Goal: Navigation & Orientation: Find specific page/section

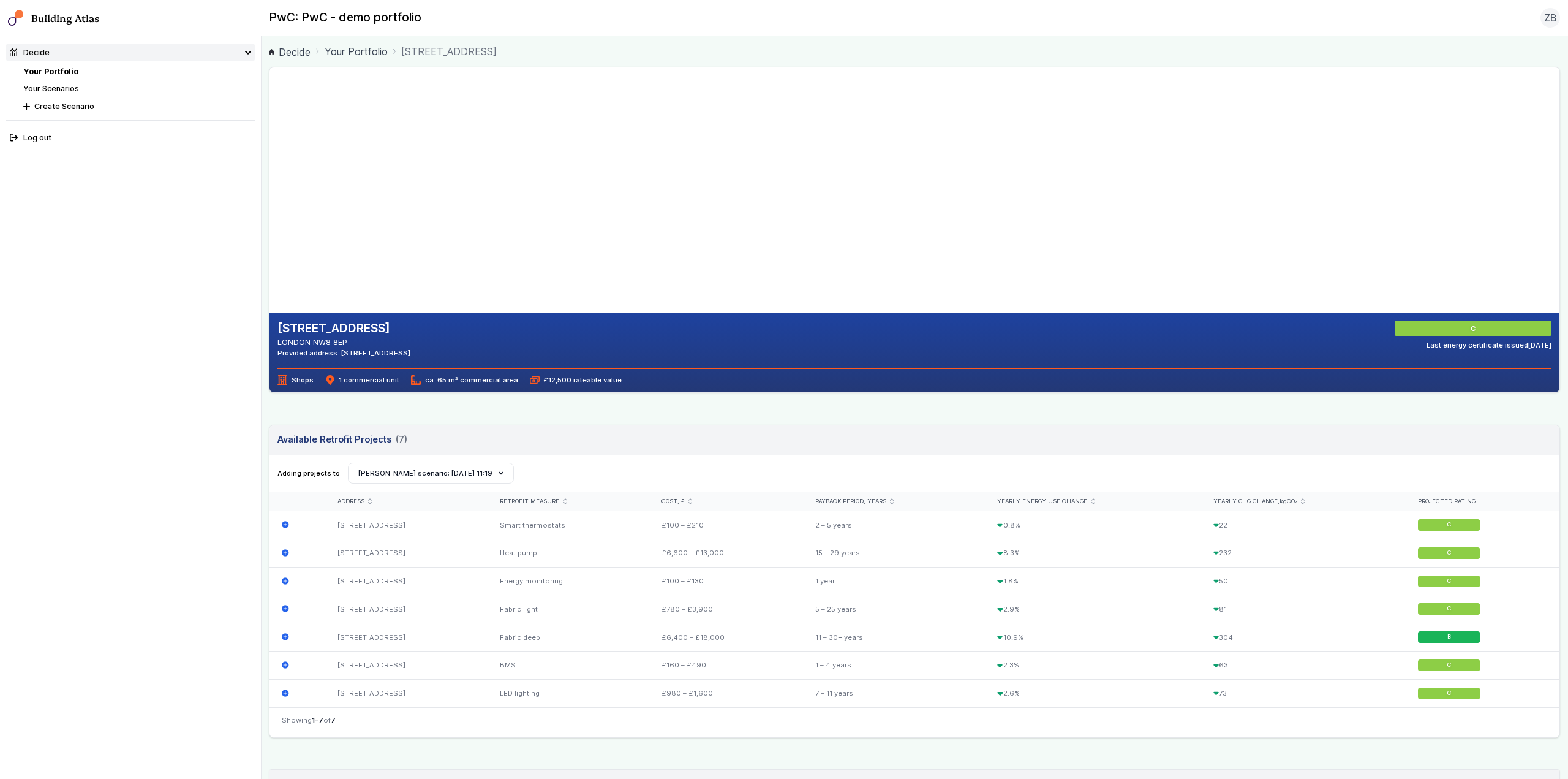
drag, startPoint x: 718, startPoint y: 260, endPoint x: 666, endPoint y: 164, distance: 109.2
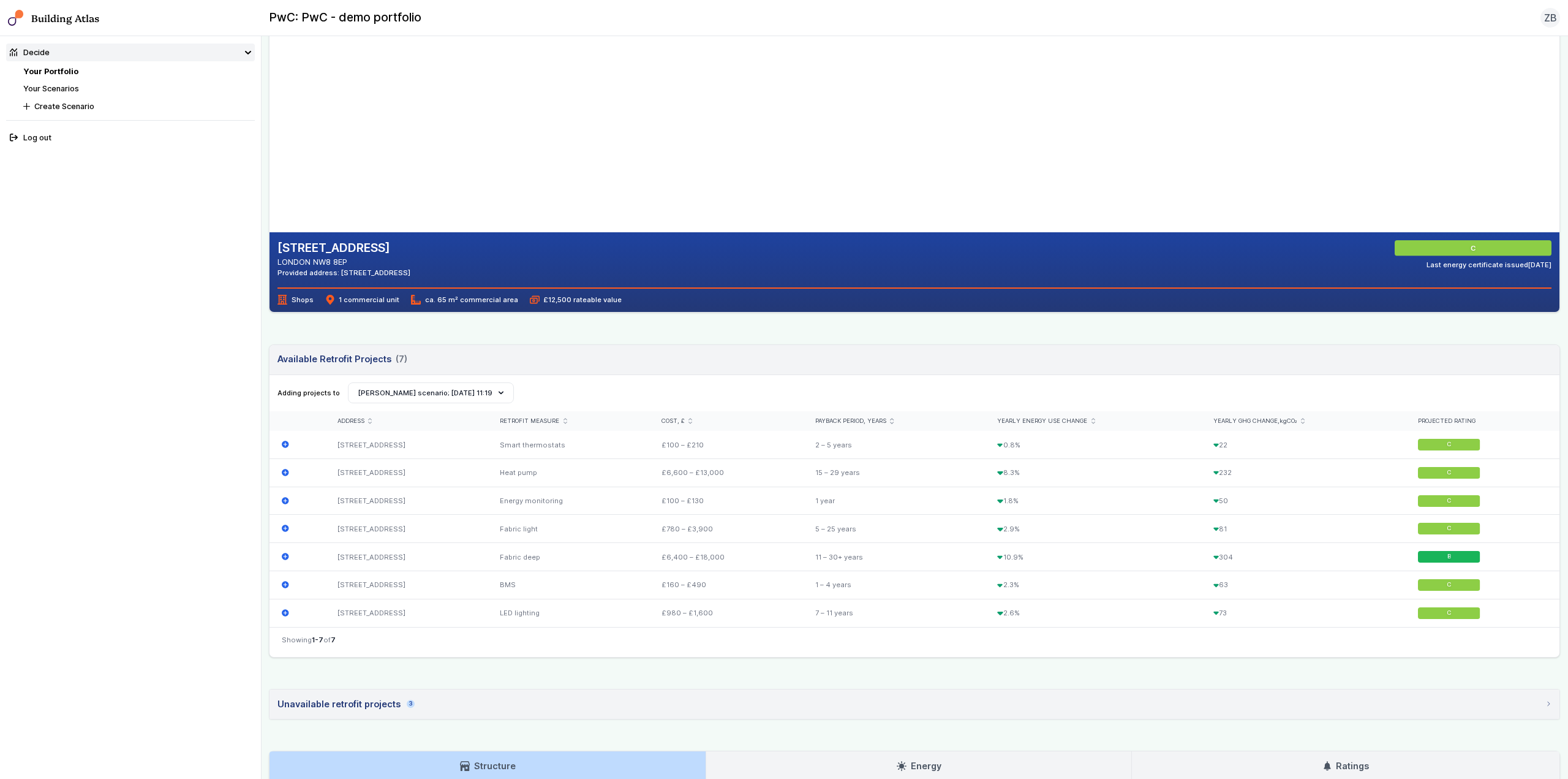
scroll to position [62, 0]
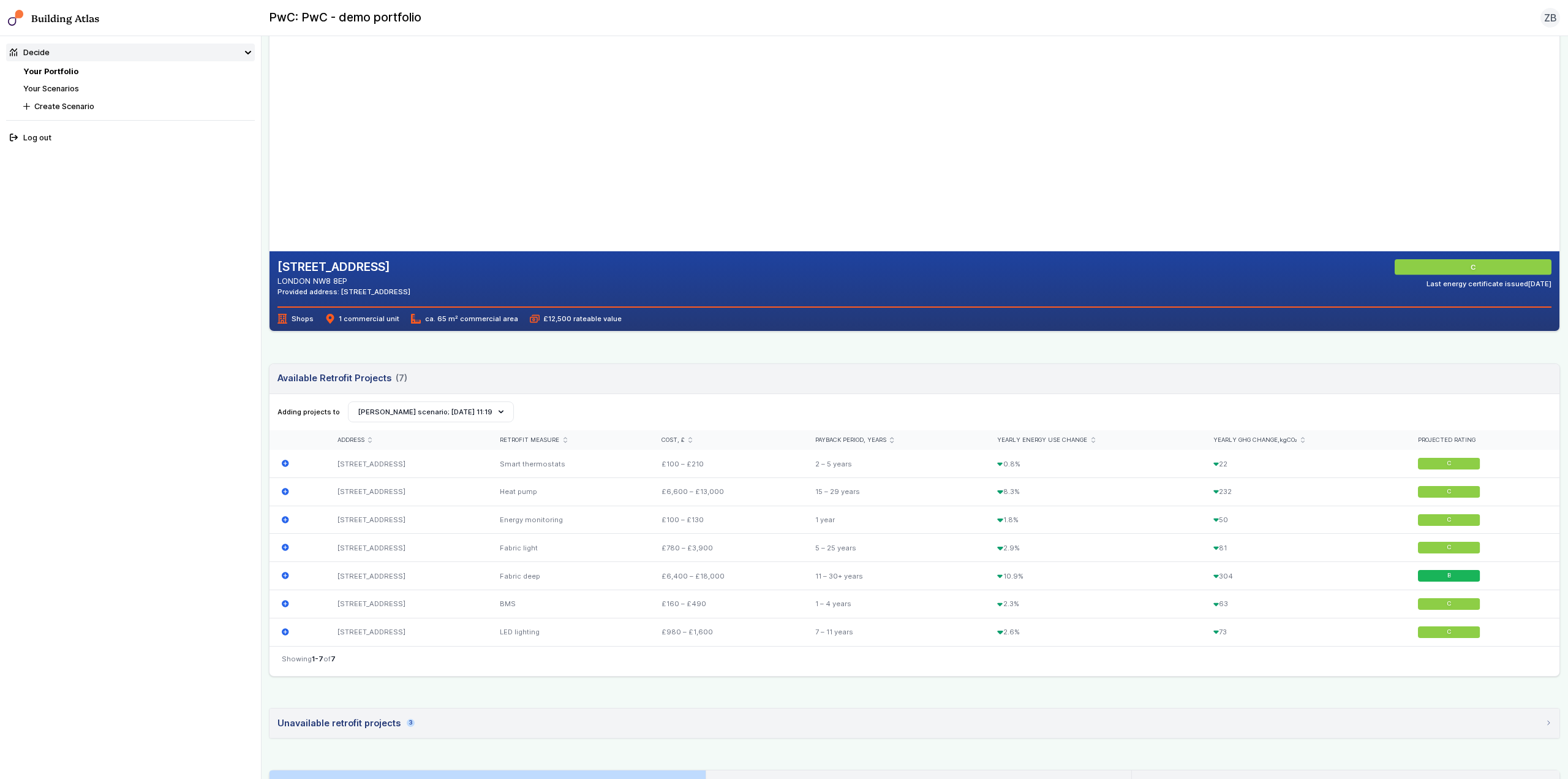
drag, startPoint x: 733, startPoint y: 217, endPoint x: 749, endPoint y: 208, distance: 18.4
drag, startPoint x: 687, startPoint y: 212, endPoint x: 658, endPoint y: 188, distance: 37.6
drag, startPoint x: 608, startPoint y: 185, endPoint x: 565, endPoint y: 156, distance: 51.9
drag, startPoint x: 688, startPoint y: 185, endPoint x: 584, endPoint y: 191, distance: 104.2
drag, startPoint x: 640, startPoint y: 159, endPoint x: 743, endPoint y: 149, distance: 103.5
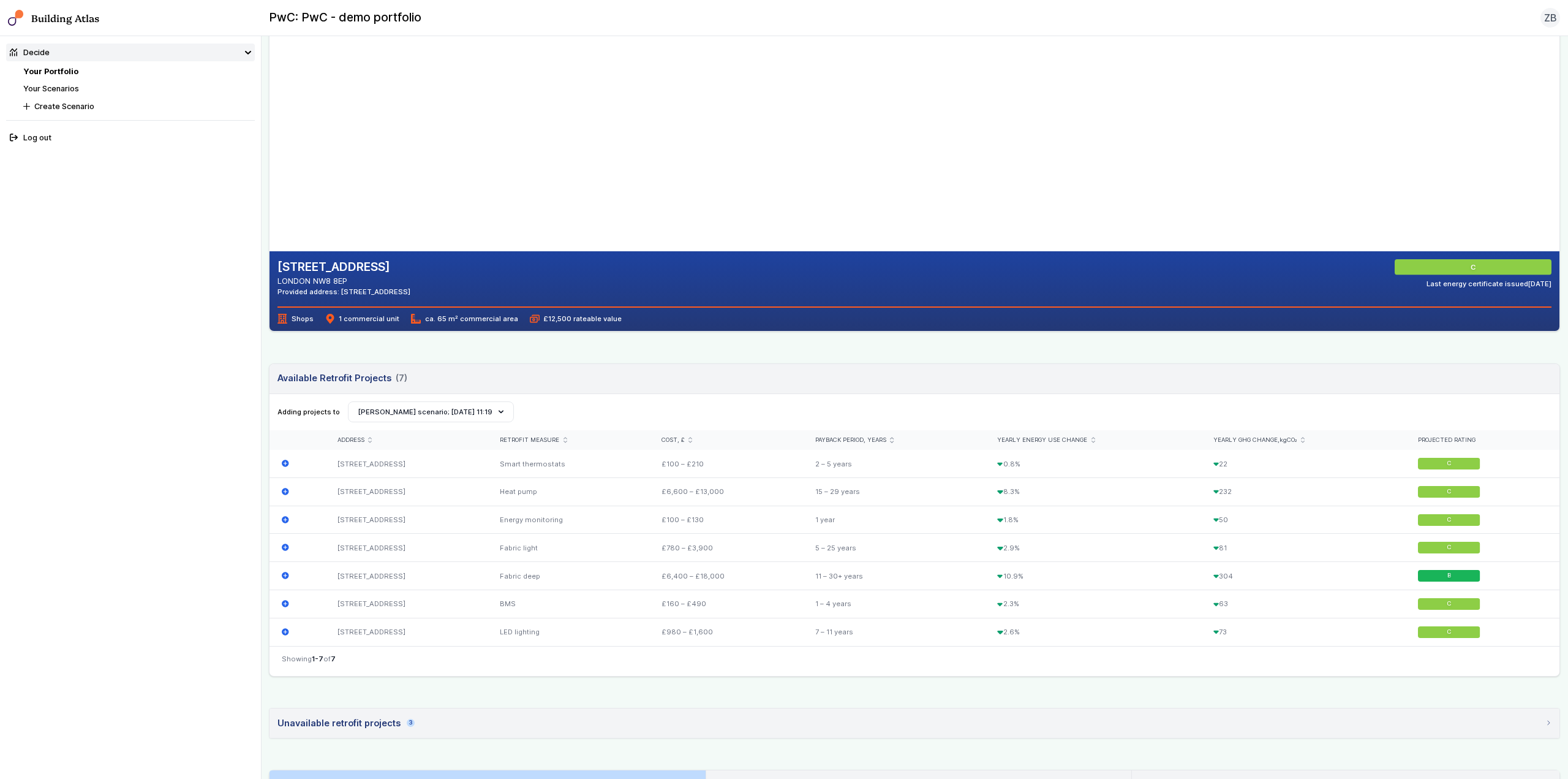
drag, startPoint x: 586, startPoint y: 162, endPoint x: 655, endPoint y: 150, distance: 70.0
drag, startPoint x: 537, startPoint y: 162, endPoint x: 622, endPoint y: 147, distance: 86.3
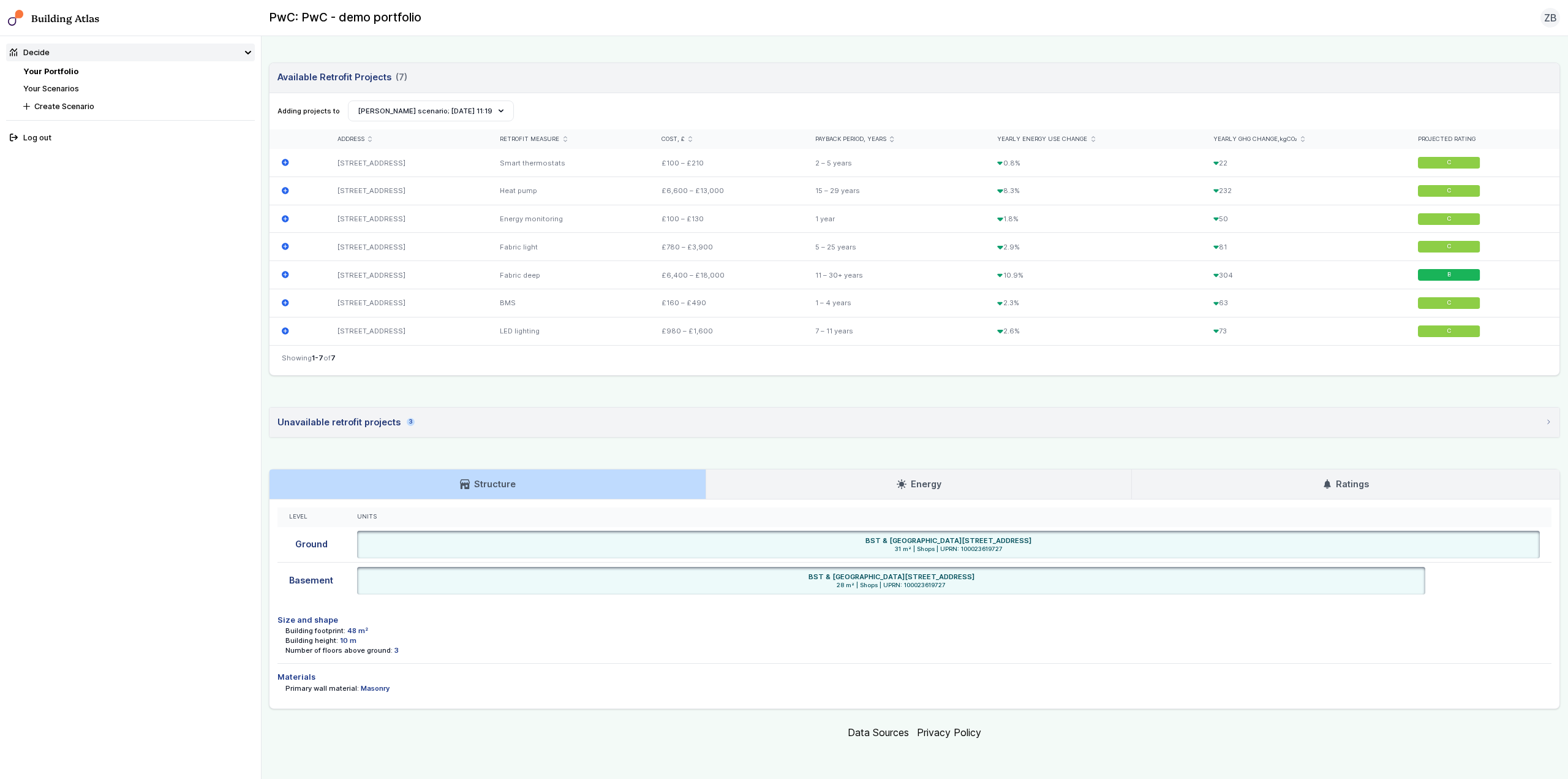
scroll to position [301, 0]
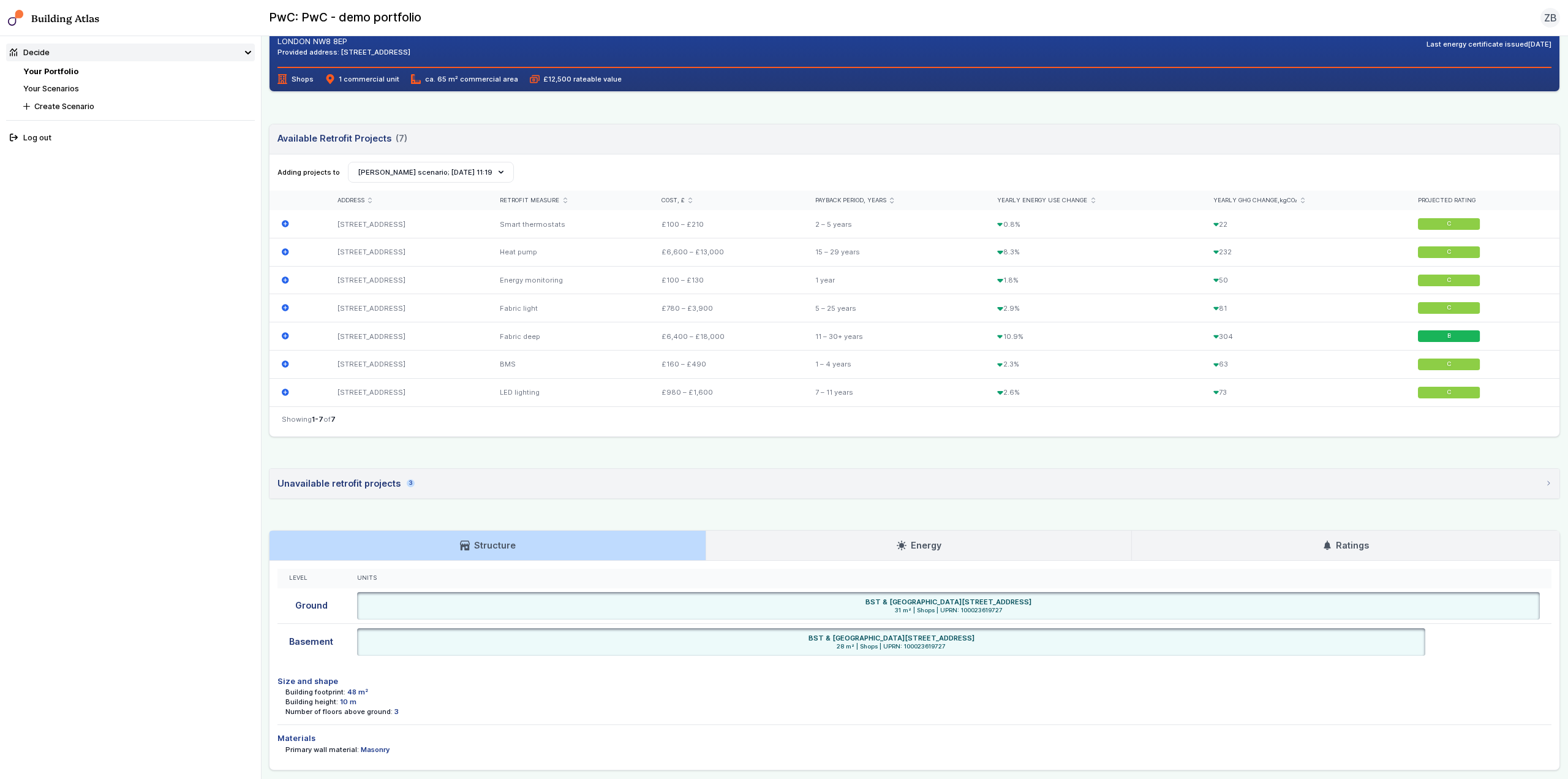
drag, startPoint x: 471, startPoint y: 427, endPoint x: 477, endPoint y: 428, distance: 6.1
click at [471, 427] on nav "Showing 1-7 of 7" at bounding box center [914, 421] width 1290 height 30
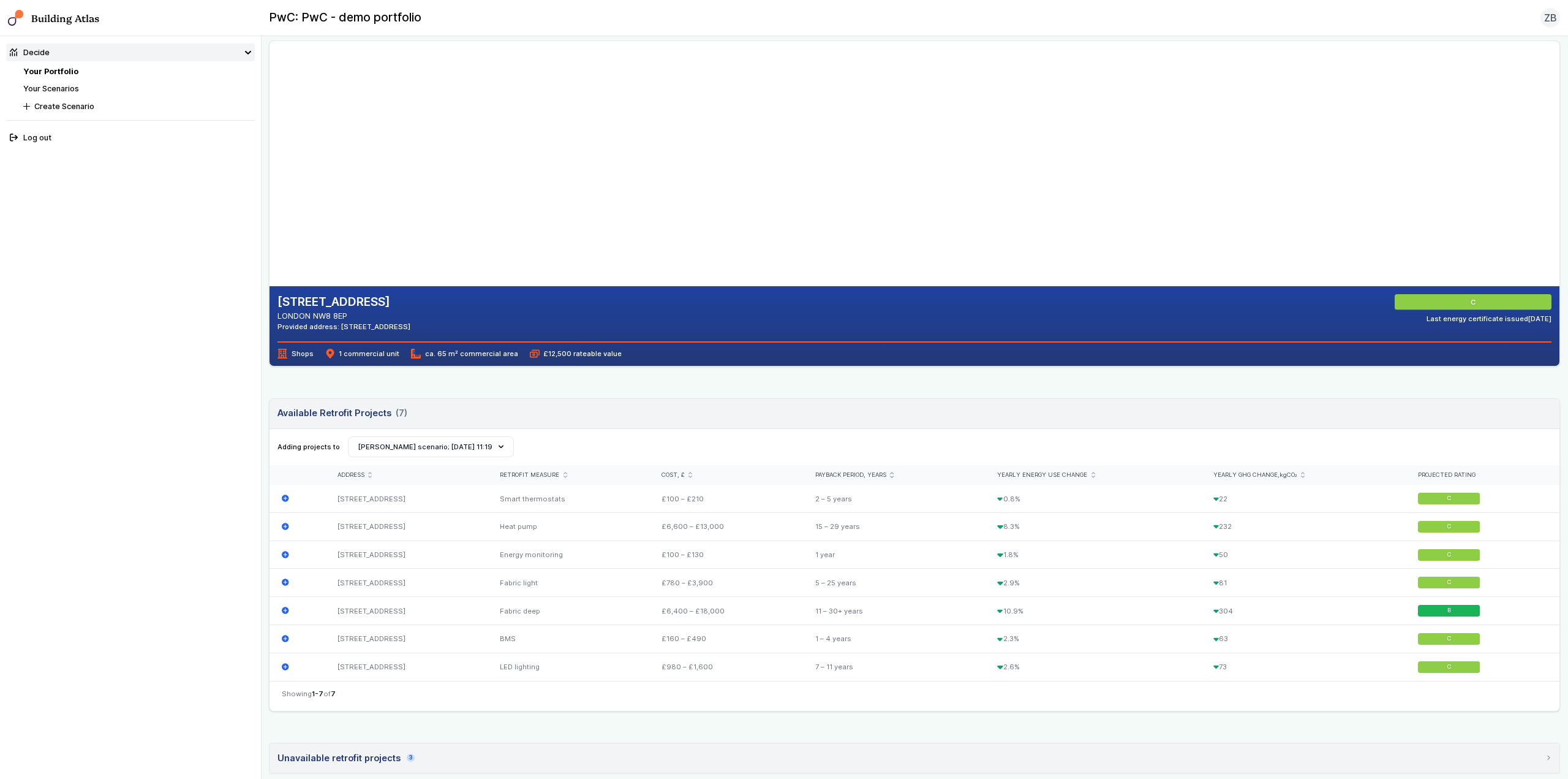
scroll to position [0, 0]
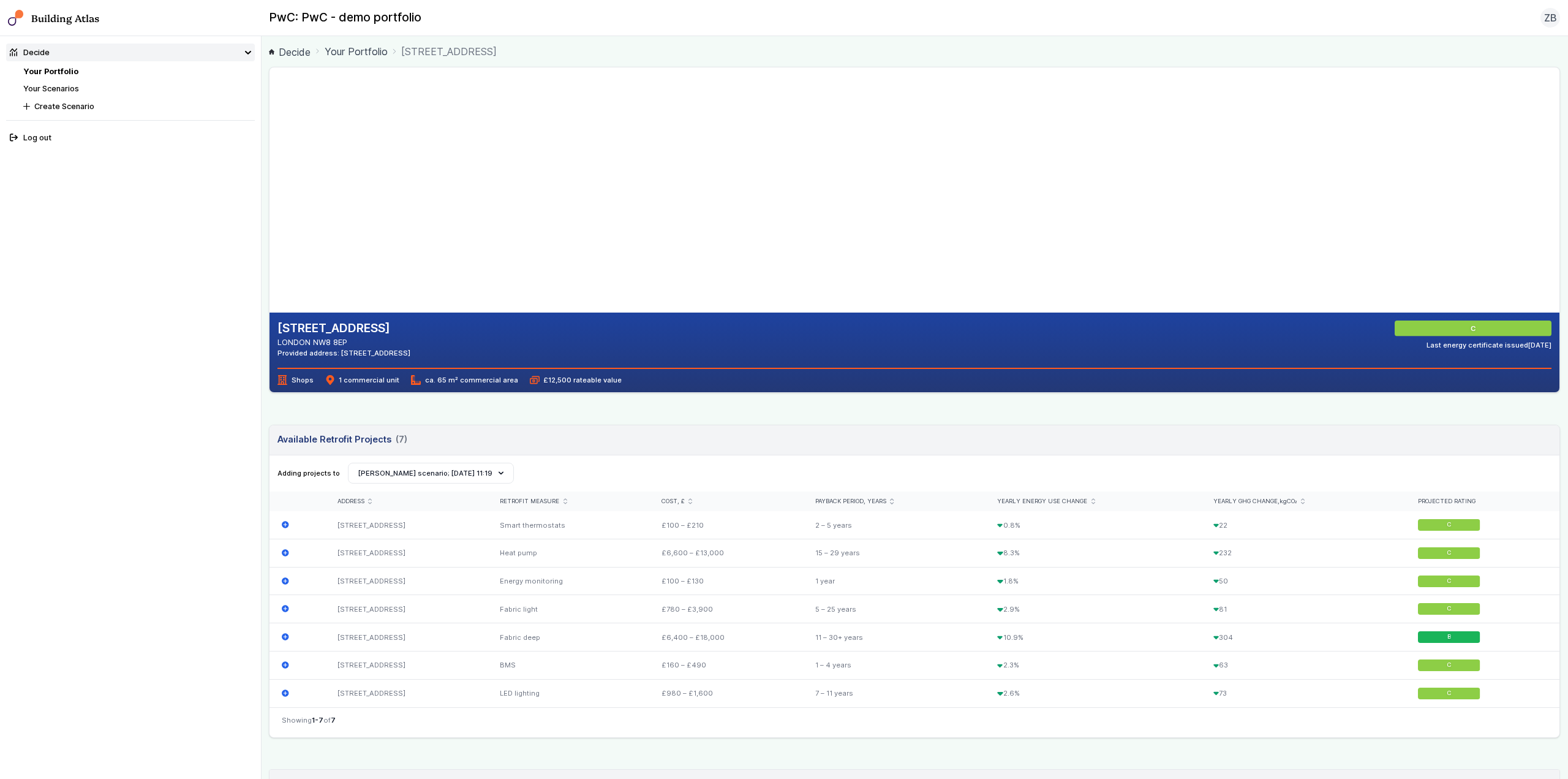
click at [288, 378] on span "Shops" at bounding box center [295, 380] width 36 height 10
drag, startPoint x: 612, startPoint y: 265, endPoint x: 544, endPoint y: 236, distance: 73.9
click at [269, 239] on gmp-map-3d at bounding box center [269, 190] width 0 height 245
drag, startPoint x: 607, startPoint y: 214, endPoint x: 449, endPoint y: 177, distance: 162.3
drag, startPoint x: 634, startPoint y: 165, endPoint x: 646, endPoint y: 172, distance: 13.9
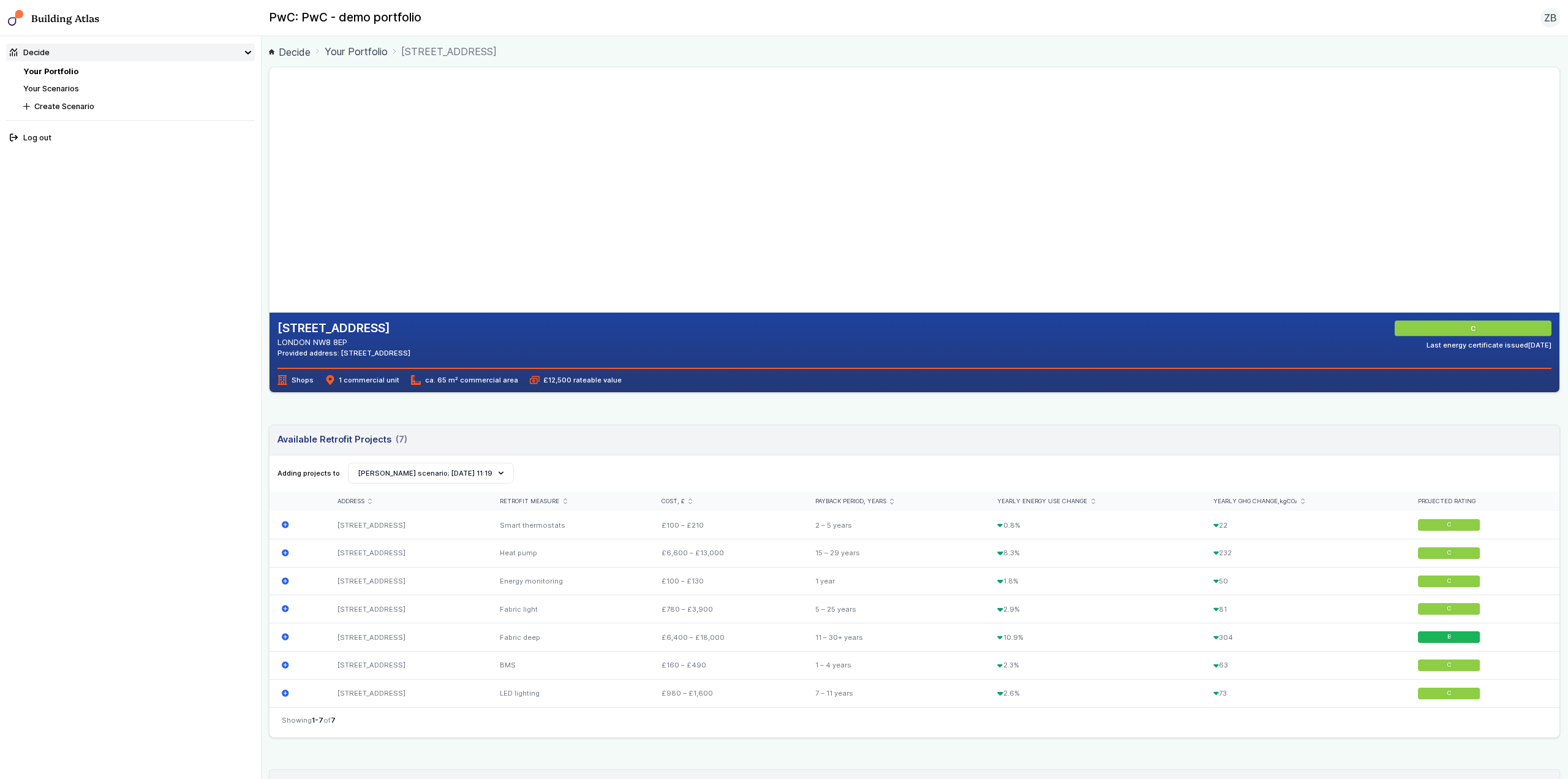
click at [269, 172] on gmp-map-3d at bounding box center [269, 190] width 0 height 245
click at [366, 51] on link "Your Portfolio" at bounding box center [356, 51] width 63 height 15
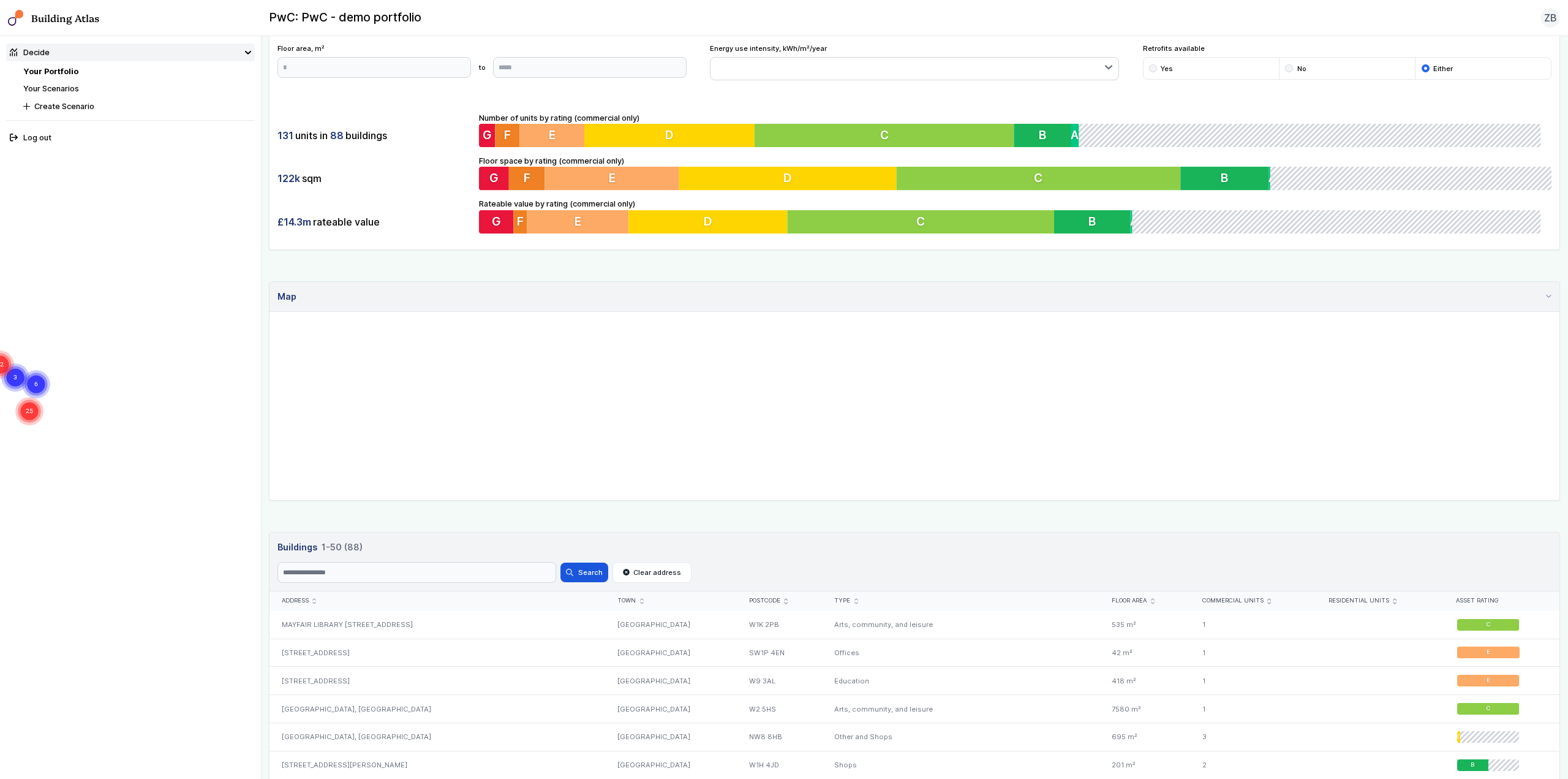
scroll to position [306, 0]
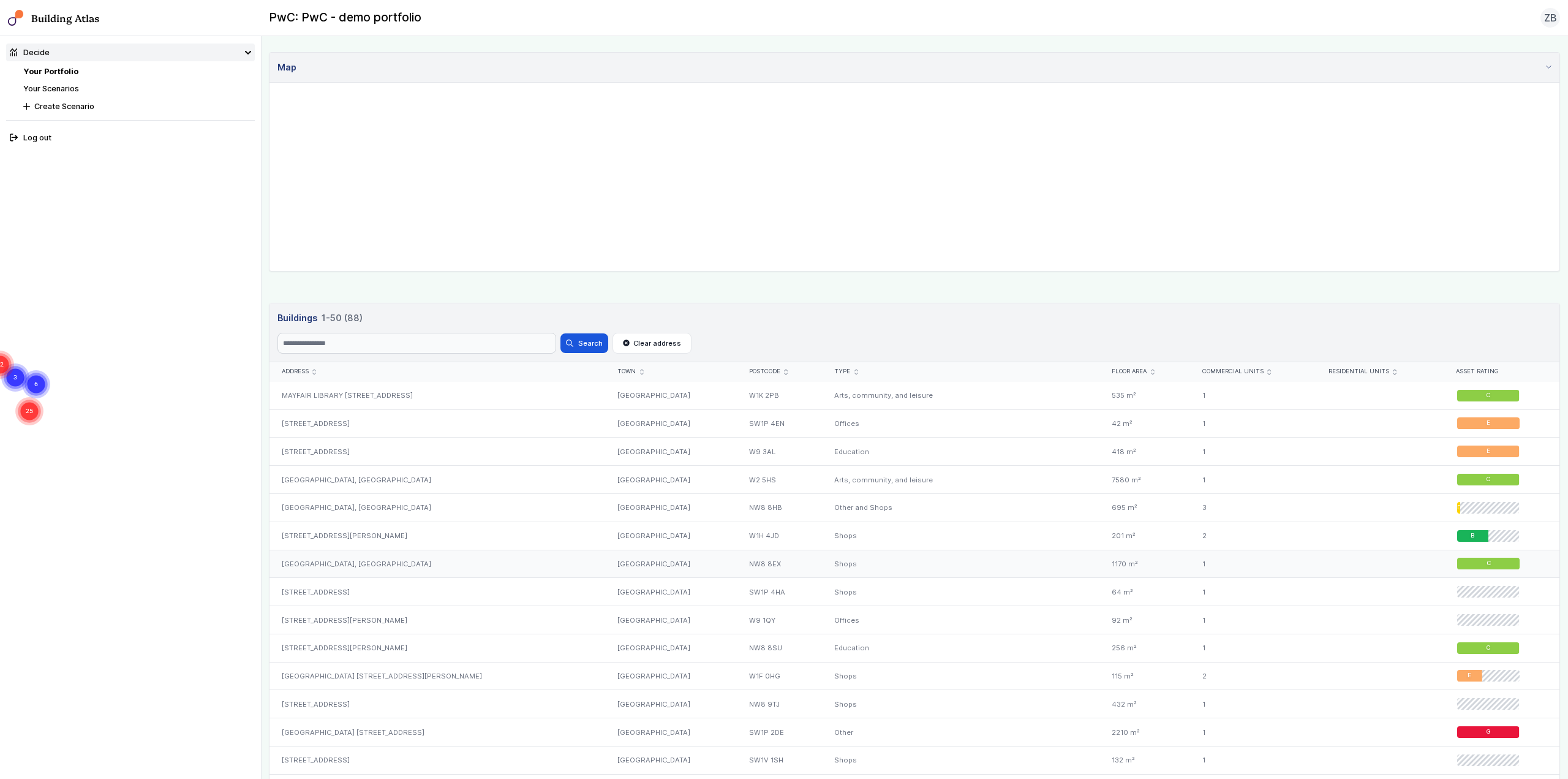
click at [410, 568] on div "[GEOGRAPHIC_DATA], [GEOGRAPHIC_DATA]" at bounding box center [437, 563] width 336 height 29
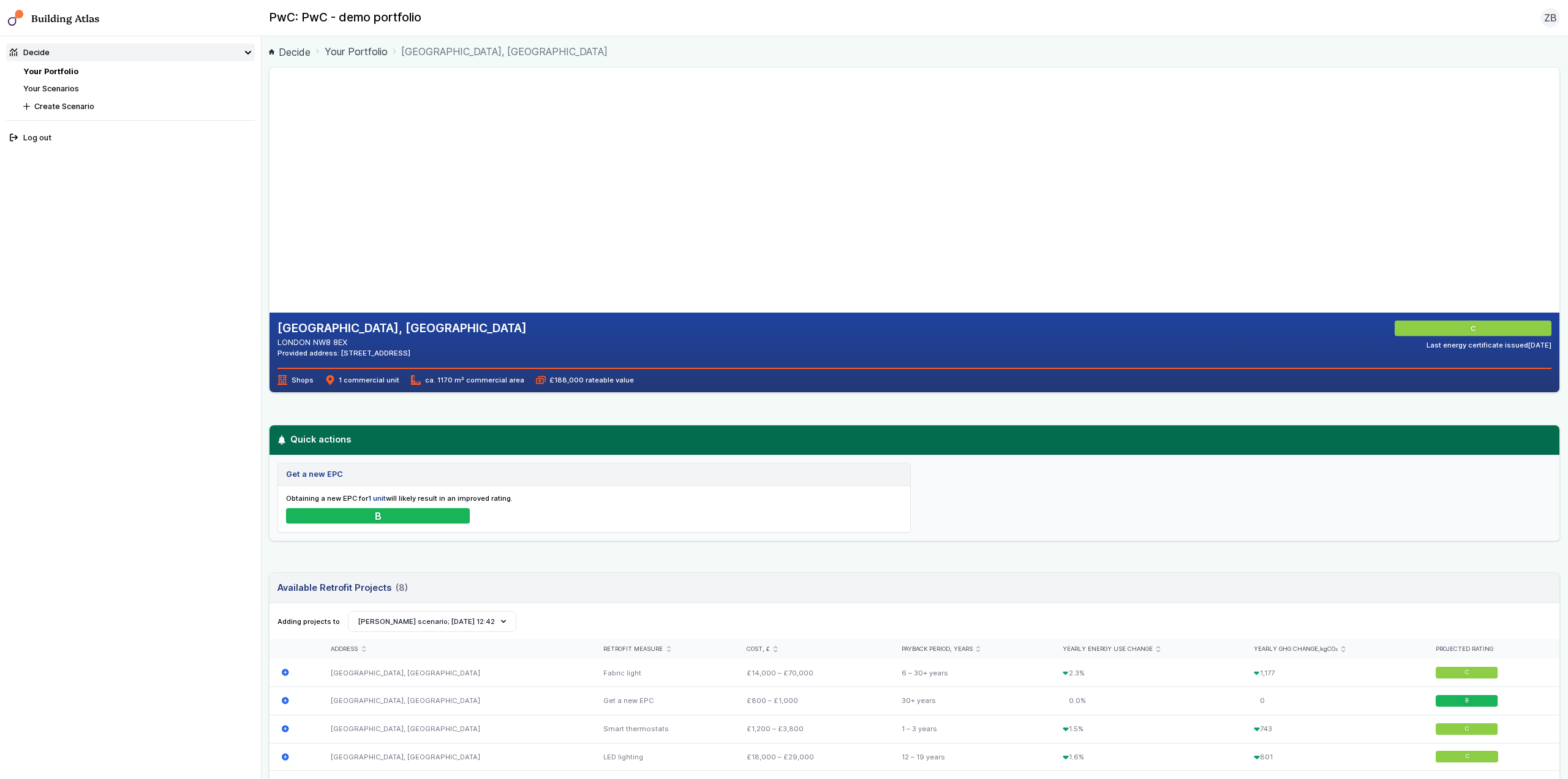
drag, startPoint x: 661, startPoint y: 293, endPoint x: 650, endPoint y: 273, distance: 22.8
click at [269, 273] on gmp-map-3d at bounding box center [269, 190] width 0 height 245
drag, startPoint x: 662, startPoint y: 302, endPoint x: 686, endPoint y: 248, distance: 59.1
drag, startPoint x: 540, startPoint y: 270, endPoint x: 545, endPoint y: 241, distance: 29.4
click at [269, 241] on gmp-map-3d at bounding box center [269, 190] width 0 height 245
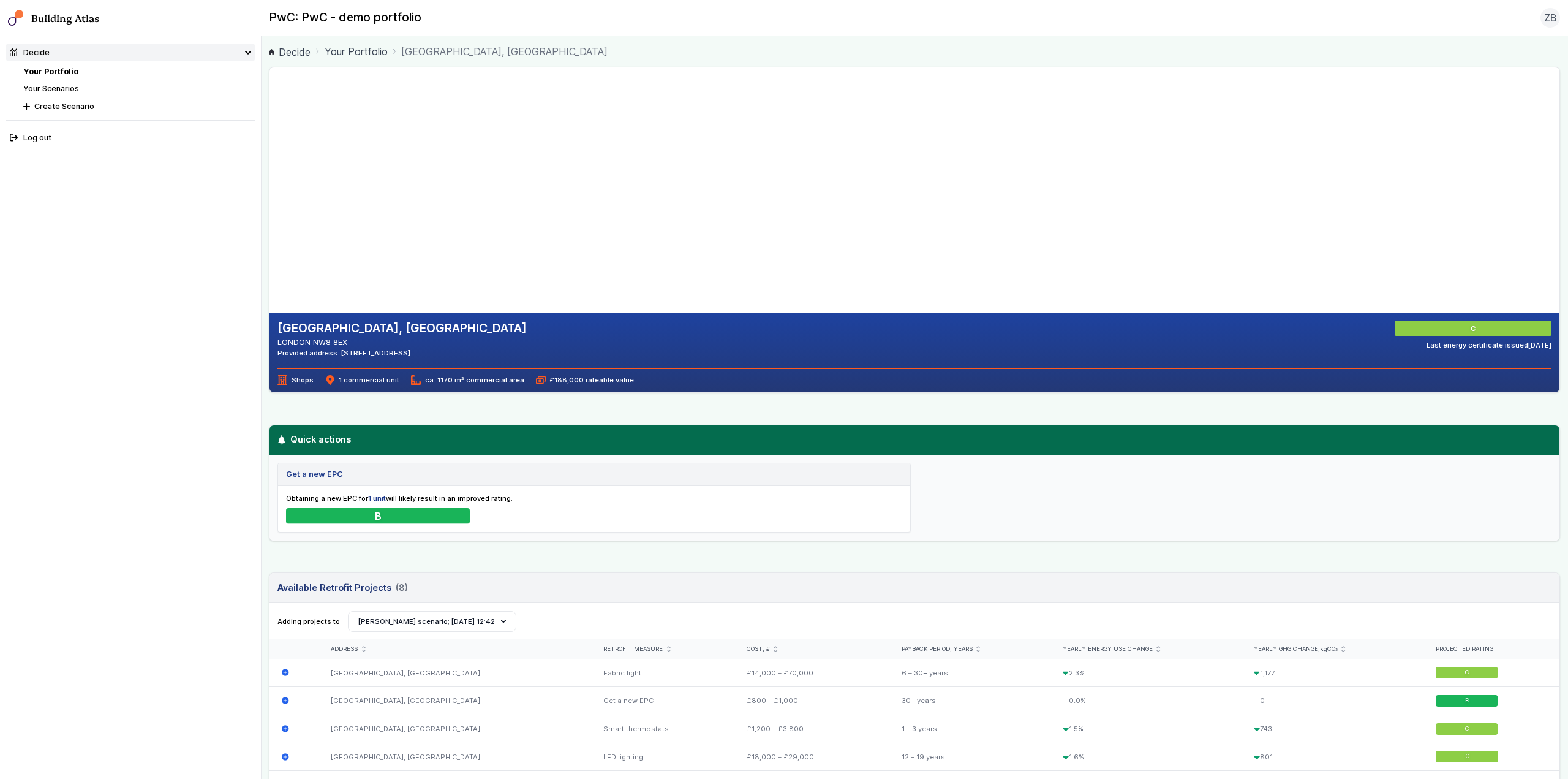
drag, startPoint x: 578, startPoint y: 260, endPoint x: 550, endPoint y: 221, distance: 48.0
drag, startPoint x: 561, startPoint y: 253, endPoint x: 562, endPoint y: 229, distance: 24.0
drag, startPoint x: 578, startPoint y: 245, endPoint x: 578, endPoint y: 221, distance: 24.0
click at [269, 221] on gmp-map-3d at bounding box center [269, 190] width 0 height 245
drag, startPoint x: 572, startPoint y: 245, endPoint x: 573, endPoint y: 131, distance: 114.0
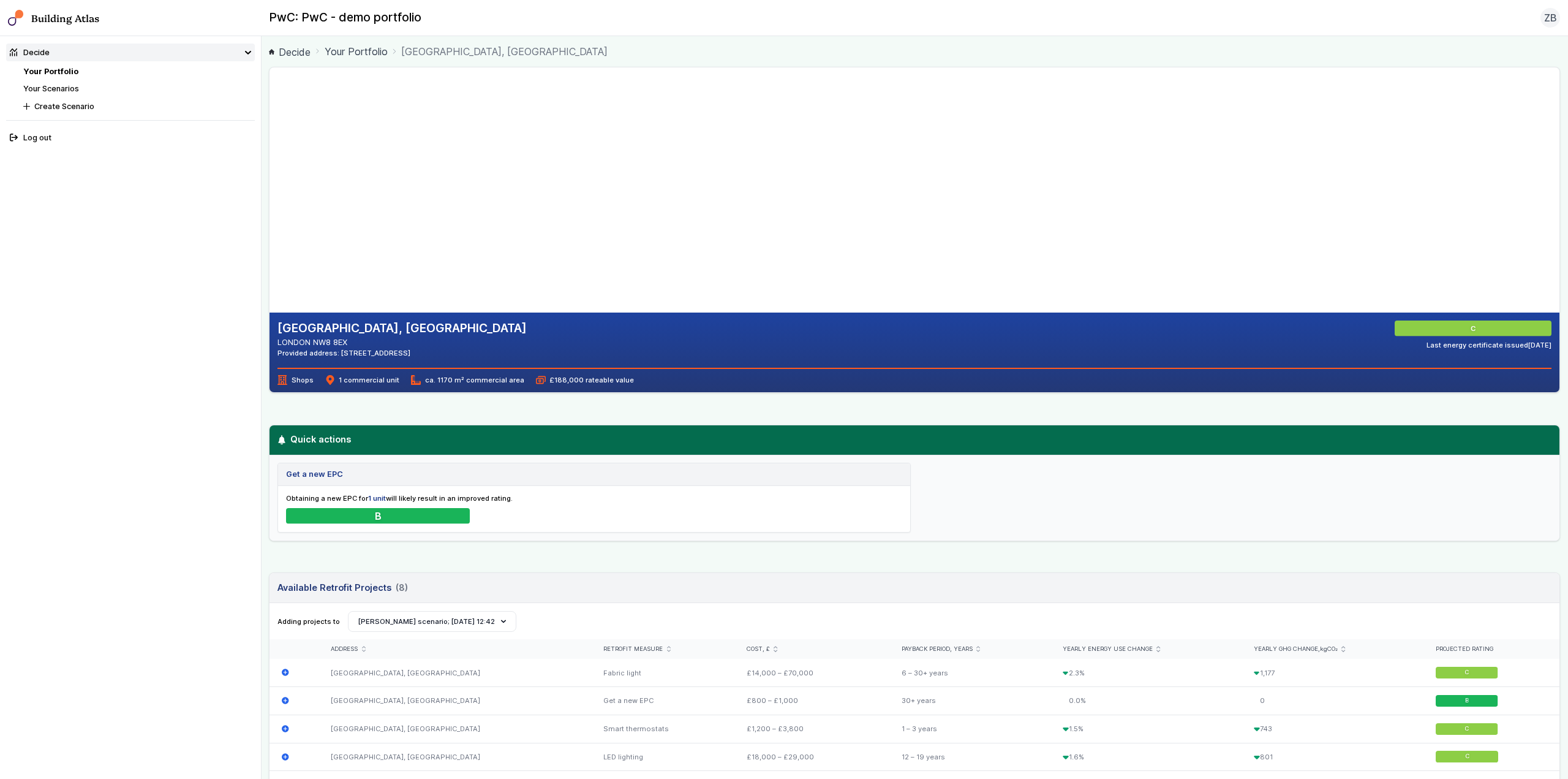
drag, startPoint x: 709, startPoint y: 256, endPoint x: 838, endPoint y: 236, distance: 130.5
click at [269, 236] on gmp-map-3d at bounding box center [269, 190] width 0 height 245
drag, startPoint x: 718, startPoint y: 240, endPoint x: 772, endPoint y: 231, distance: 54.7
click at [269, 231] on gmp-map-3d at bounding box center [269, 190] width 0 height 245
drag, startPoint x: 685, startPoint y: 256, endPoint x: 753, endPoint y: 269, distance: 69.2
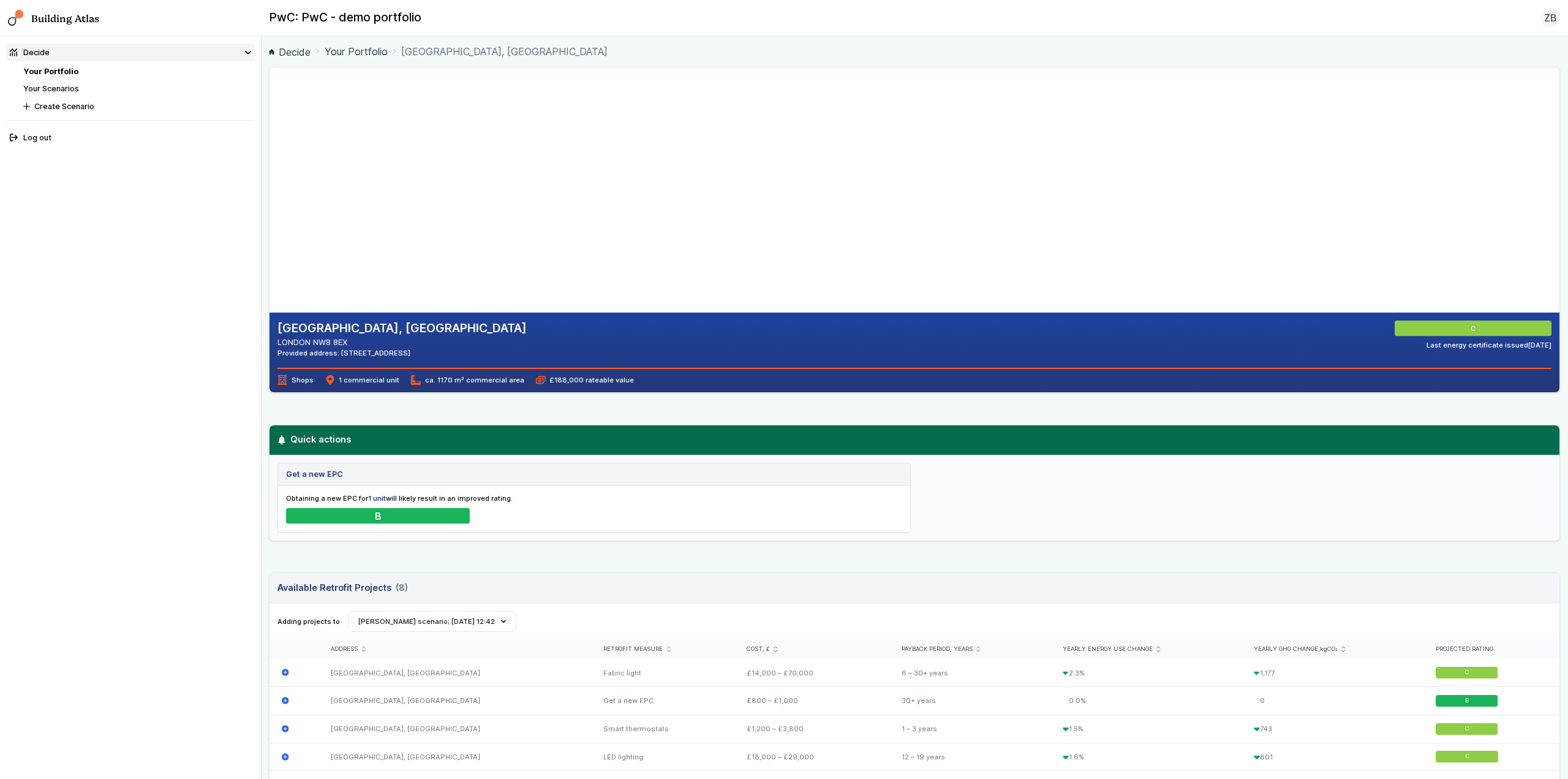
drag, startPoint x: 721, startPoint y: 260, endPoint x: 724, endPoint y: 252, distance: 8.5
click at [269, 252] on gmp-map-3d at bounding box center [269, 190] width 0 height 245
drag, startPoint x: 721, startPoint y: 243, endPoint x: 711, endPoint y: 224, distance: 21.5
drag, startPoint x: 695, startPoint y: 197, endPoint x: 685, endPoint y: 183, distance: 17.2
drag, startPoint x: 721, startPoint y: 160, endPoint x: 652, endPoint y: 260, distance: 121.5
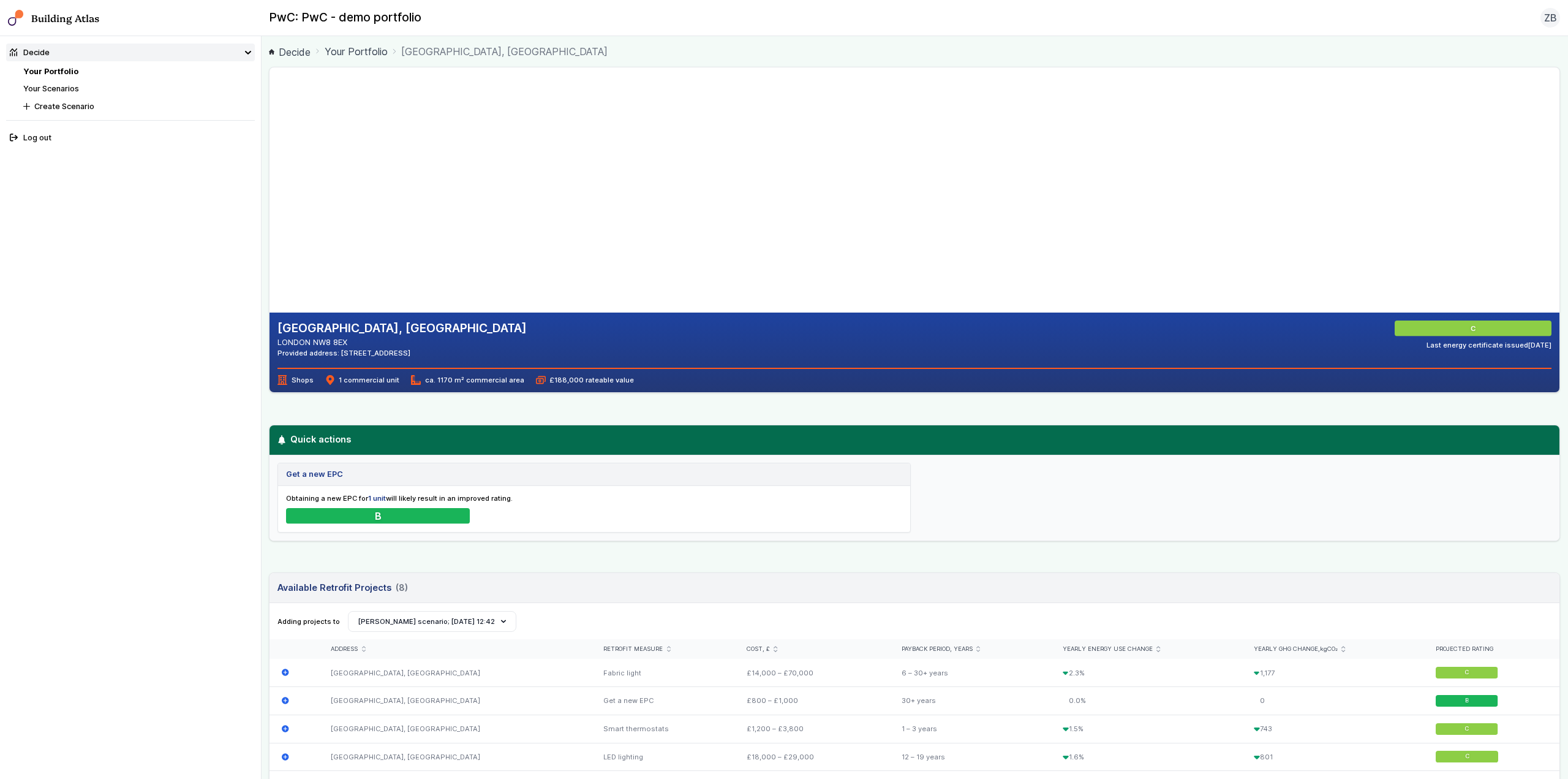
click at [269, 260] on gmp-map-3d at bounding box center [269, 190] width 0 height 245
drag, startPoint x: 674, startPoint y: 172, endPoint x: 645, endPoint y: 276, distance: 108.0
click at [269, 276] on gmp-map-3d at bounding box center [269, 190] width 0 height 245
drag, startPoint x: 657, startPoint y: 226, endPoint x: 653, endPoint y: 237, distance: 11.7
click at [269, 237] on gmp-map-3d at bounding box center [269, 190] width 0 height 245
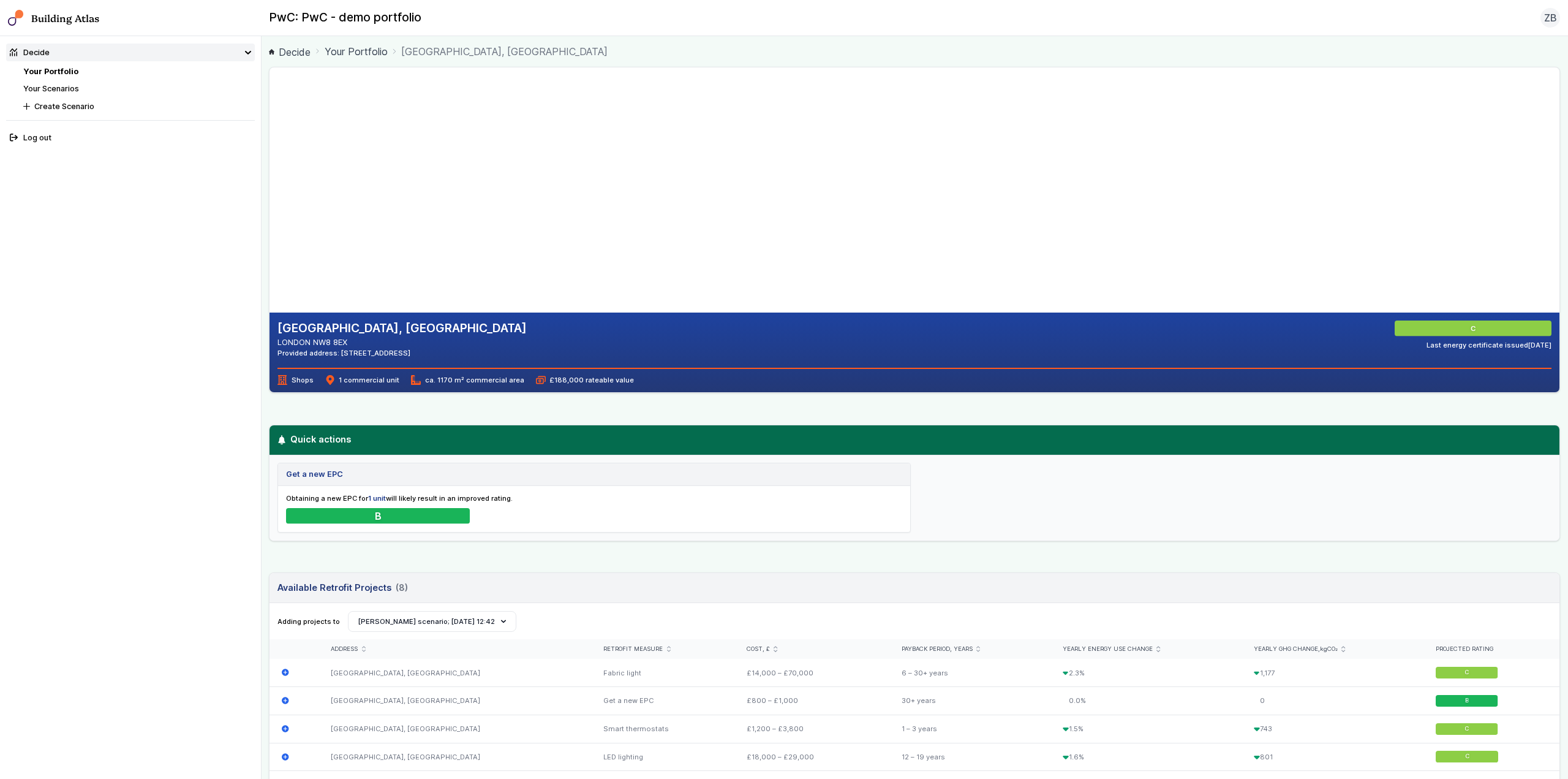
drag, startPoint x: 599, startPoint y: 228, endPoint x: 619, endPoint y: 154, distance: 76.7
click at [269, 154] on gmp-map-3d at bounding box center [269, 190] width 0 height 245
drag, startPoint x: 665, startPoint y: 210, endPoint x: 578, endPoint y: 199, distance: 87.7
click at [269, 198] on gmp-map-3d at bounding box center [269, 190] width 0 height 245
drag, startPoint x: 671, startPoint y: 116, endPoint x: 597, endPoint y: 208, distance: 118.1
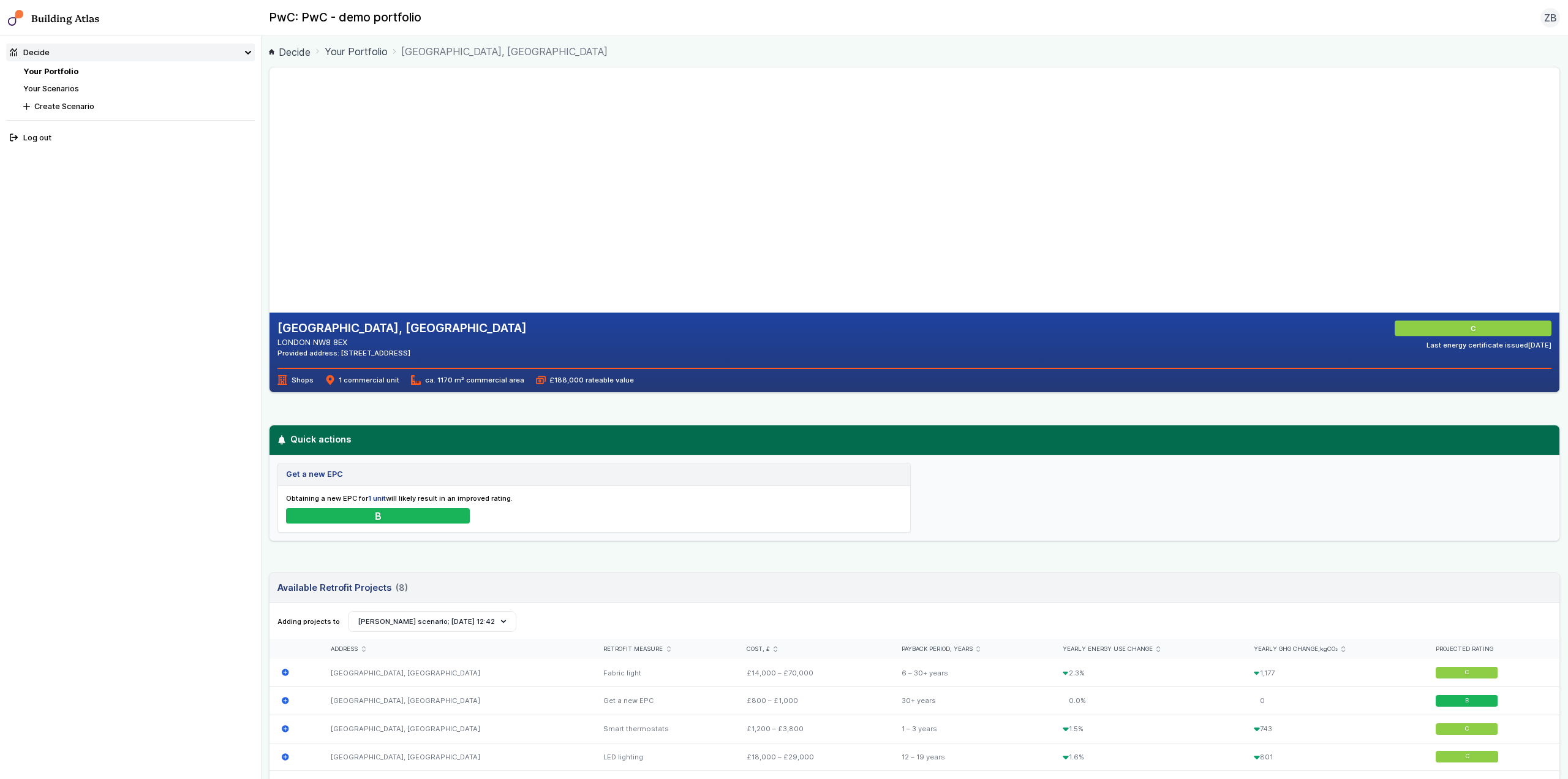
click at [269, 208] on gmp-map-3d at bounding box center [269, 190] width 0 height 245
drag, startPoint x: 638, startPoint y: 145, endPoint x: 615, endPoint y: 184, distance: 45.3
click at [269, 184] on gmp-map-3d at bounding box center [269, 190] width 0 height 245
drag, startPoint x: 814, startPoint y: 192, endPoint x: 697, endPoint y: 248, distance: 129.7
click at [269, 248] on gmp-map-3d at bounding box center [269, 190] width 0 height 245
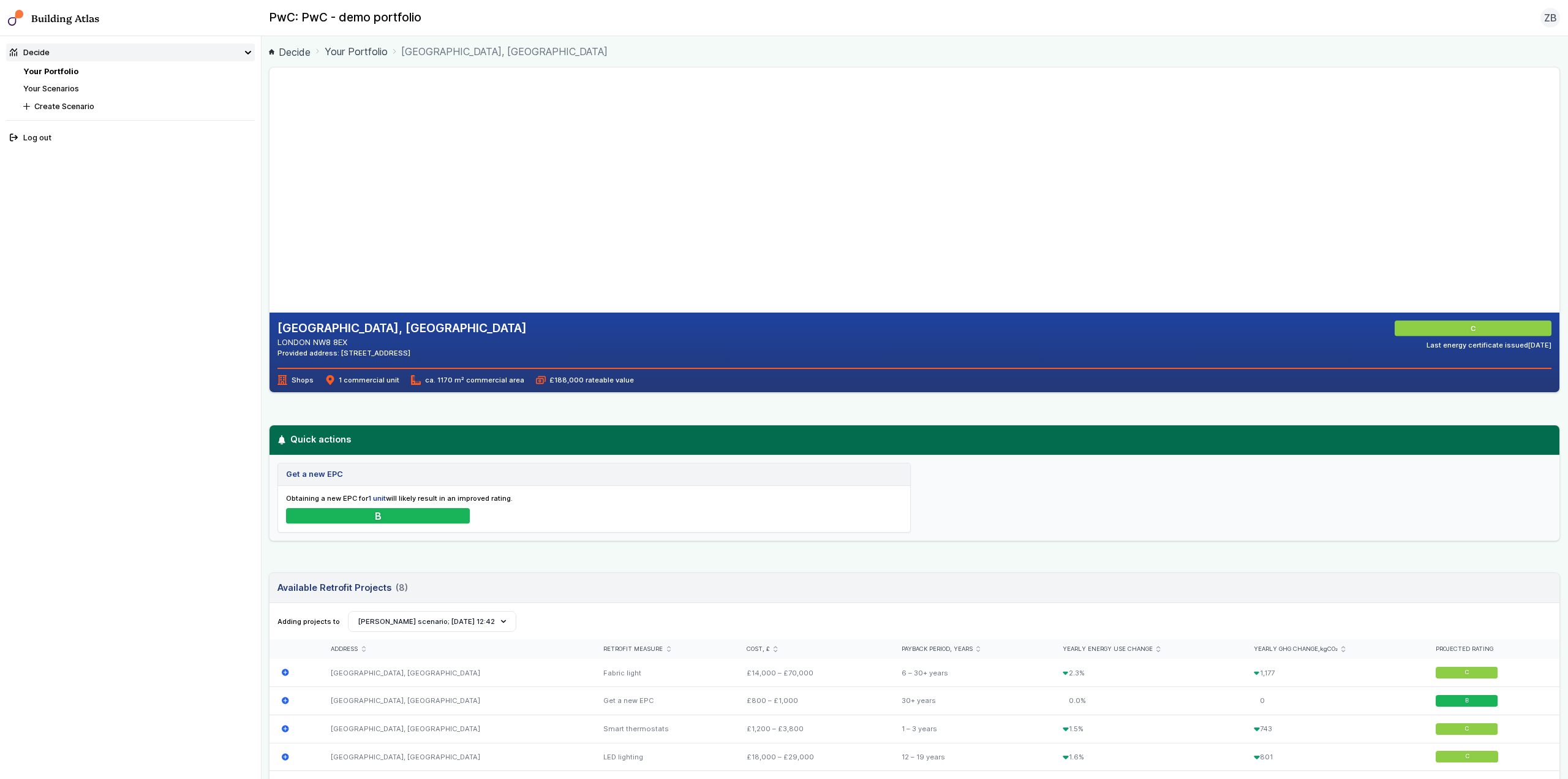
drag, startPoint x: 635, startPoint y: 255, endPoint x: 632, endPoint y: 199, distance: 56.1
click at [269, 199] on gmp-map-3d at bounding box center [269, 190] width 0 height 245
drag, startPoint x: 637, startPoint y: 224, endPoint x: 594, endPoint y: 208, distance: 45.9
click at [269, 208] on gmp-map-3d at bounding box center [269, 190] width 0 height 245
drag, startPoint x: 632, startPoint y: 251, endPoint x: 610, endPoint y: 208, distance: 48.3
